Goal: Task Accomplishment & Management: Manage account settings

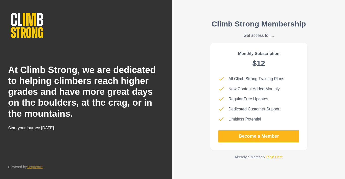
click at [276, 159] on link "Login Here" at bounding box center [274, 157] width 17 height 4
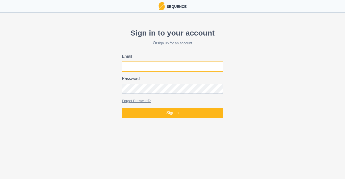
type input "[EMAIL_ADDRESS][DOMAIN_NAME]"
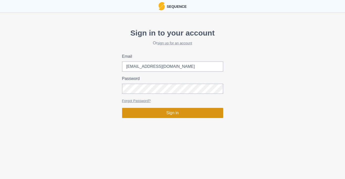
click at [181, 114] on button "Sign in" at bounding box center [172, 113] width 101 height 10
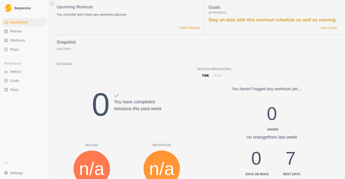
click at [17, 173] on html "Sequence Dashboard Planner Workouts Plans Performance Metrics Goals Tests Setti…" at bounding box center [172, 89] width 345 height 179
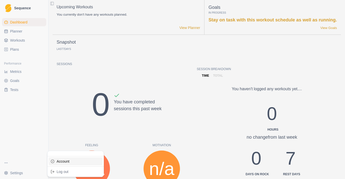
click at [58, 162] on link "Account" at bounding box center [76, 162] width 54 height 8
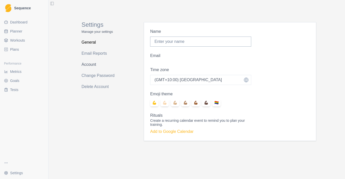
click at [90, 67] on link "Account" at bounding box center [102, 65] width 40 height 8
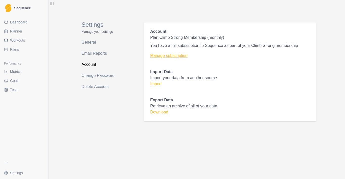
click at [166, 56] on link "Manage subscription" at bounding box center [229, 56] width 159 height 6
